Goal: Task Accomplishment & Management: Use online tool/utility

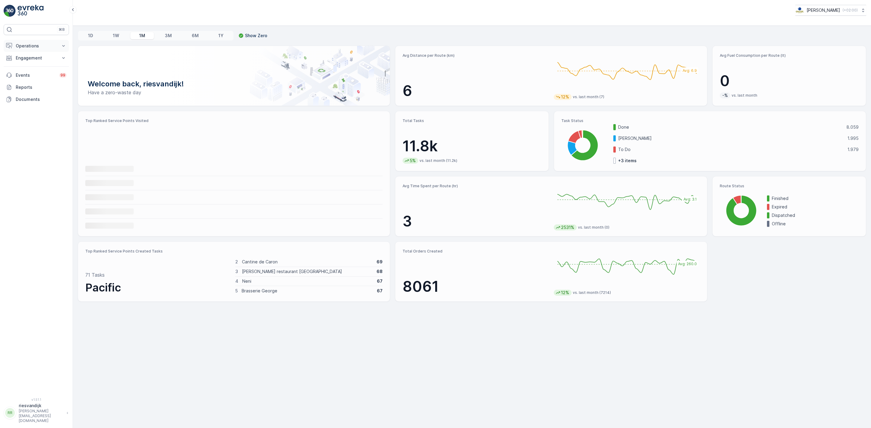
click at [36, 44] on p "Operations" at bounding box center [36, 46] width 41 height 6
click at [42, 73] on p "Routes & Tasks" at bounding box center [30, 73] width 31 height 6
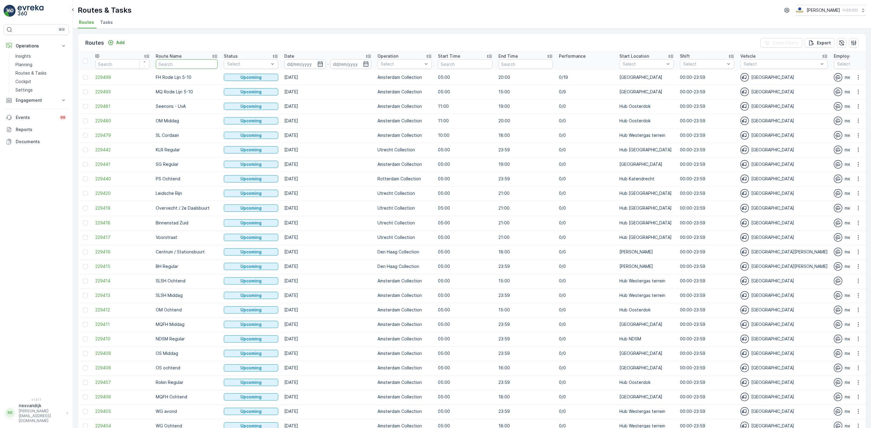
click at [179, 63] on input "text" at bounding box center [187, 64] width 62 height 10
click at [111, 23] on span "Tasks" at bounding box center [106, 22] width 13 height 6
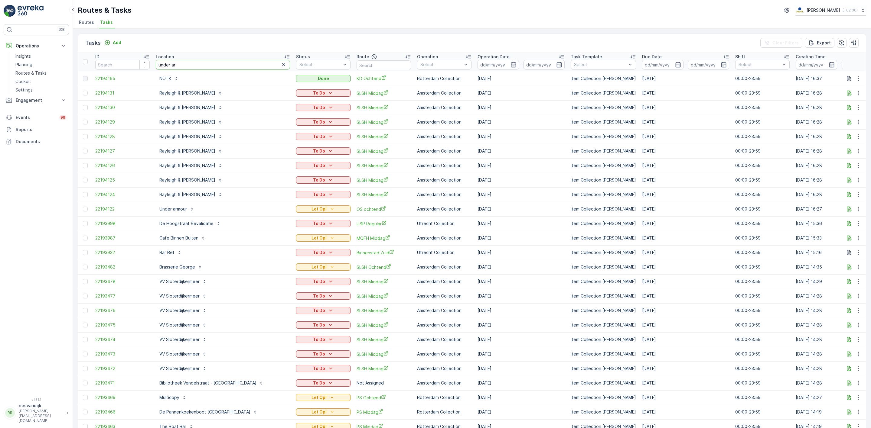
type input "under arm"
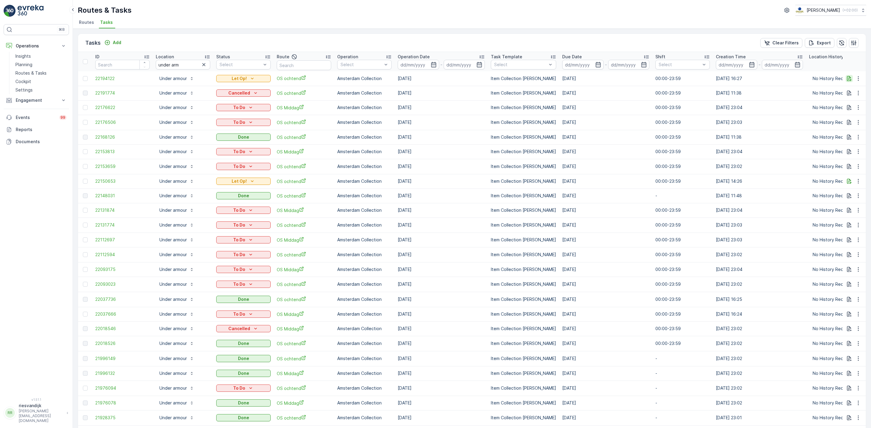
click at [846, 79] on icon "button" at bounding box center [849, 79] width 6 height 6
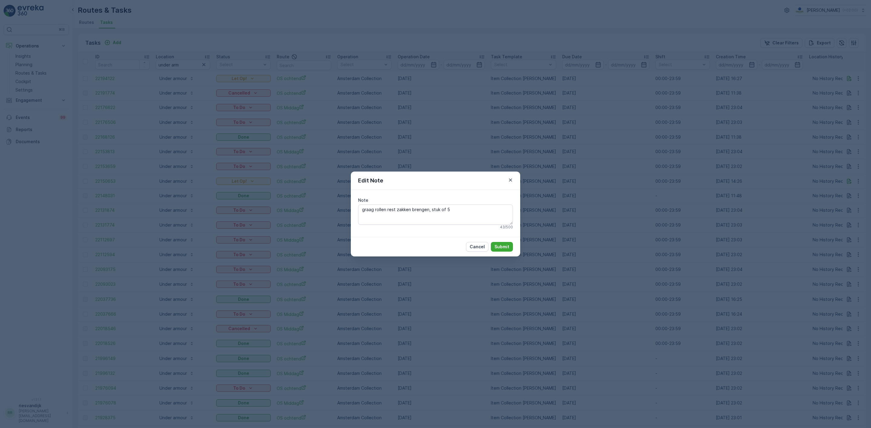
drag, startPoint x: 467, startPoint y: 155, endPoint x: 461, endPoint y: 153, distance: 7.0
click at [466, 155] on div "Edit Note Note graag rollen rest zakken brengen, stuk of 5 43 / 500 Cancel Subm…" at bounding box center [435, 214] width 871 height 428
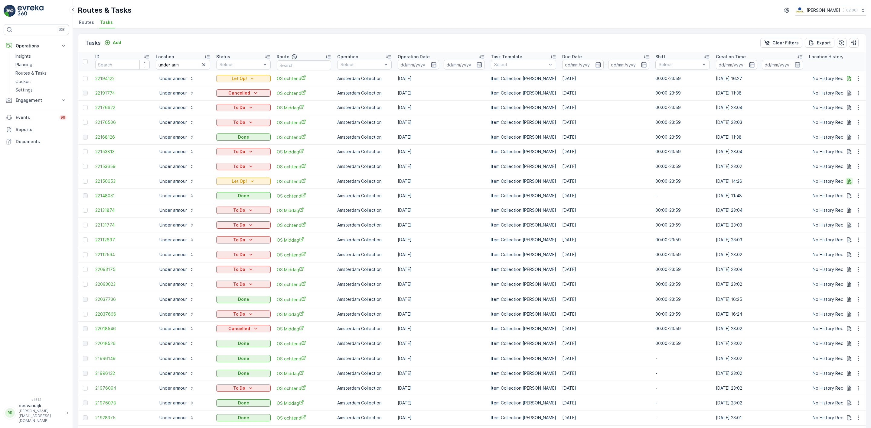
click at [847, 182] on icon "button" at bounding box center [849, 181] width 5 height 5
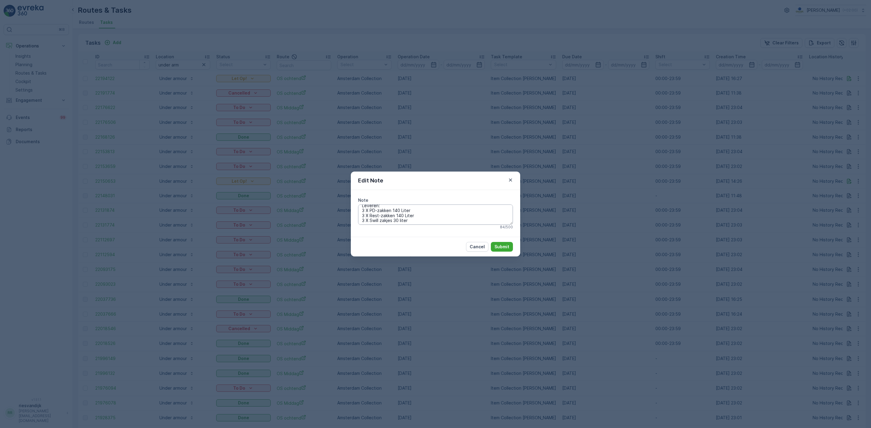
scroll to position [5, 0]
click at [560, 208] on div "Edit Note Note Leveren: 3 X PD-zakken 140 Liter 3 X Rest-zakken 140 Liter 3 X S…" at bounding box center [435, 214] width 871 height 428
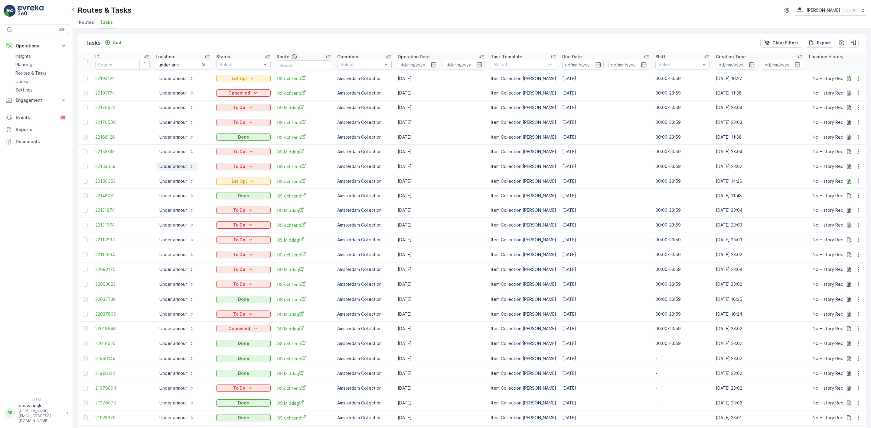
click at [168, 167] on p "Under armour" at bounding box center [173, 167] width 28 height 6
click at [434, 166] on td "[DATE]" at bounding box center [440, 166] width 93 height 15
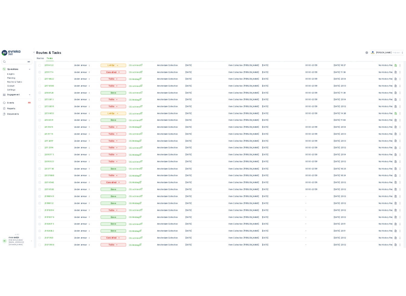
scroll to position [0, 0]
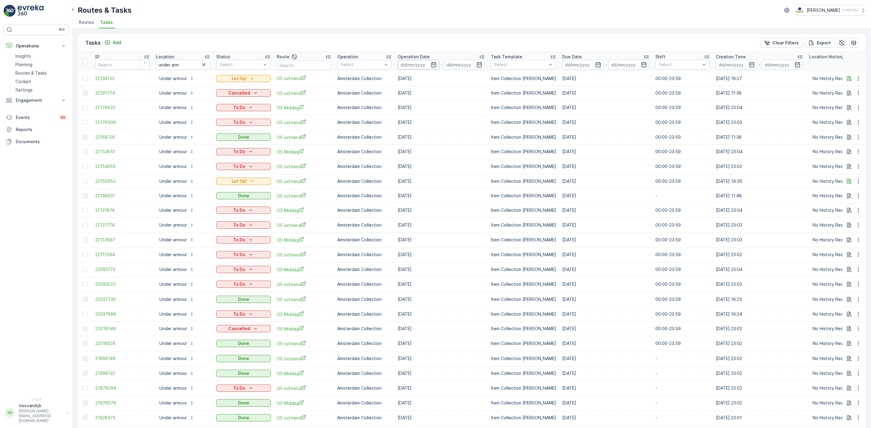
click at [420, 67] on input at bounding box center [417, 65] width 41 height 10
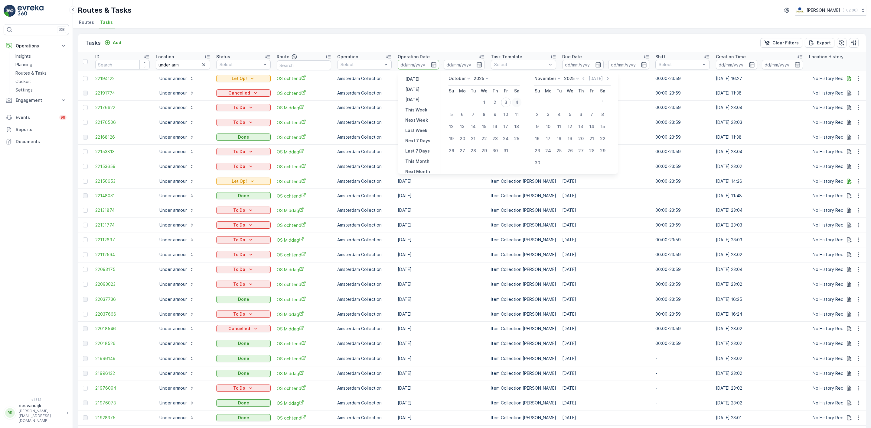
click at [514, 99] on div "4" at bounding box center [517, 103] width 10 height 10
type input "[DATE]"
click at [449, 115] on div "5" at bounding box center [451, 115] width 10 height 10
type input "[DATE]"
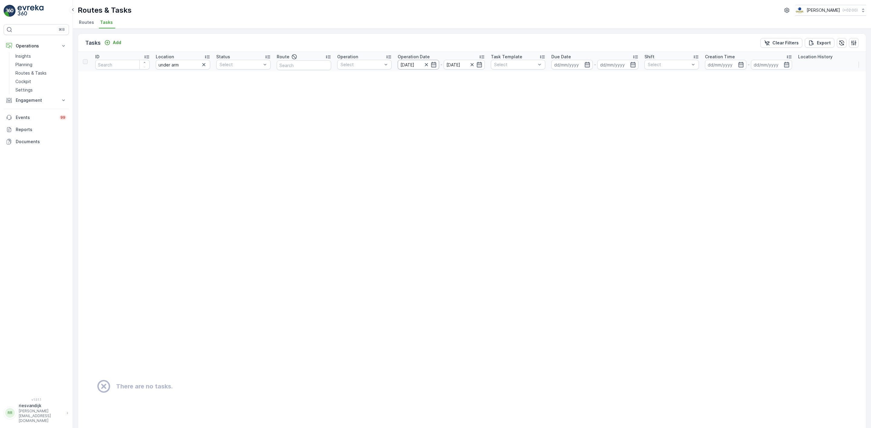
click at [418, 63] on input "[DATE]" at bounding box center [417, 65] width 41 height 10
click at [461, 116] on div "6" at bounding box center [462, 115] width 10 height 10
type input "[DATE]"
click at [461, 116] on div "6" at bounding box center [462, 115] width 10 height 10
type input "[DATE]"
